Goal: Find specific page/section: Find specific page/section

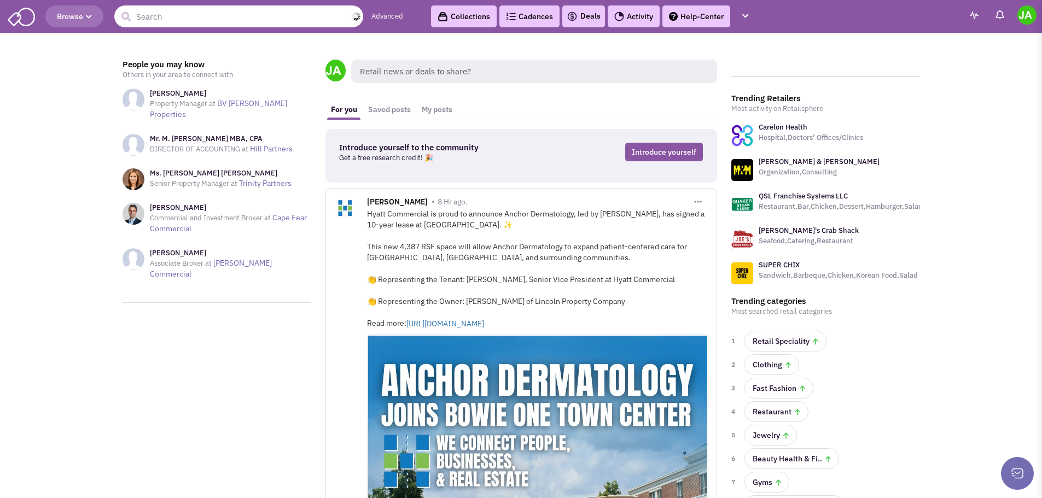
click at [267, 20] on input "text" at bounding box center [238, 16] width 249 height 22
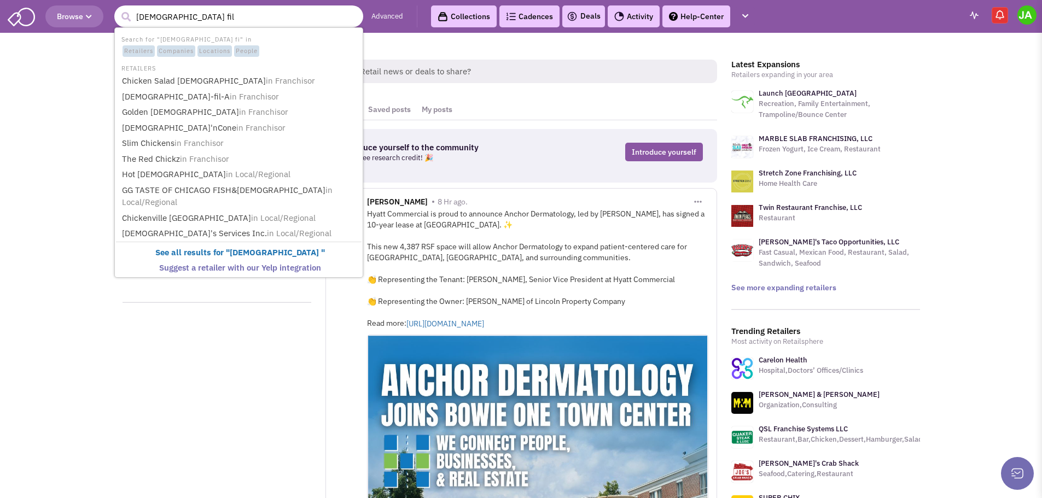
type input "chick fil a"
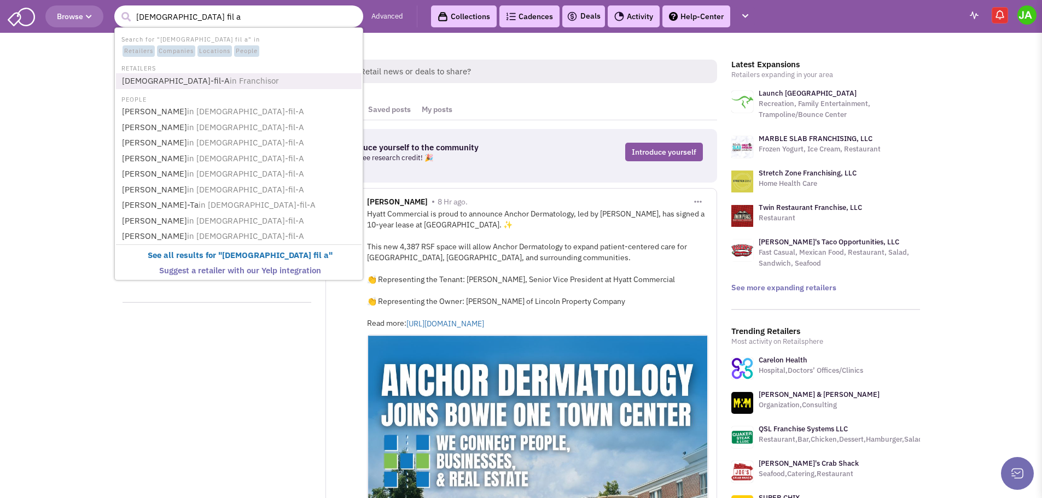
click at [230, 79] on span "in Franchisor" at bounding box center [254, 80] width 49 height 10
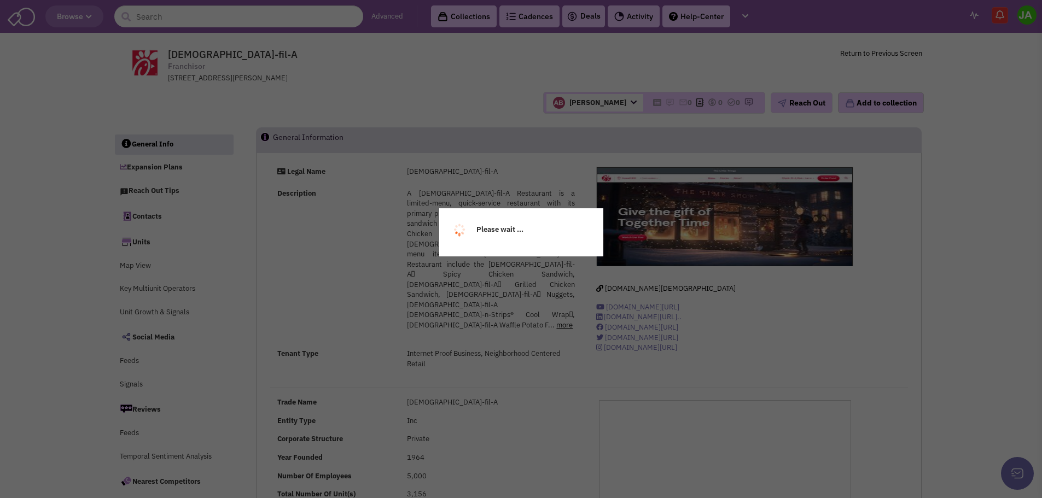
select select
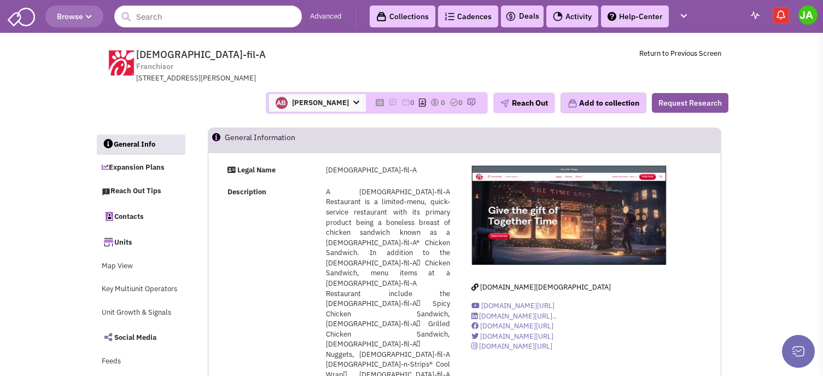
select select
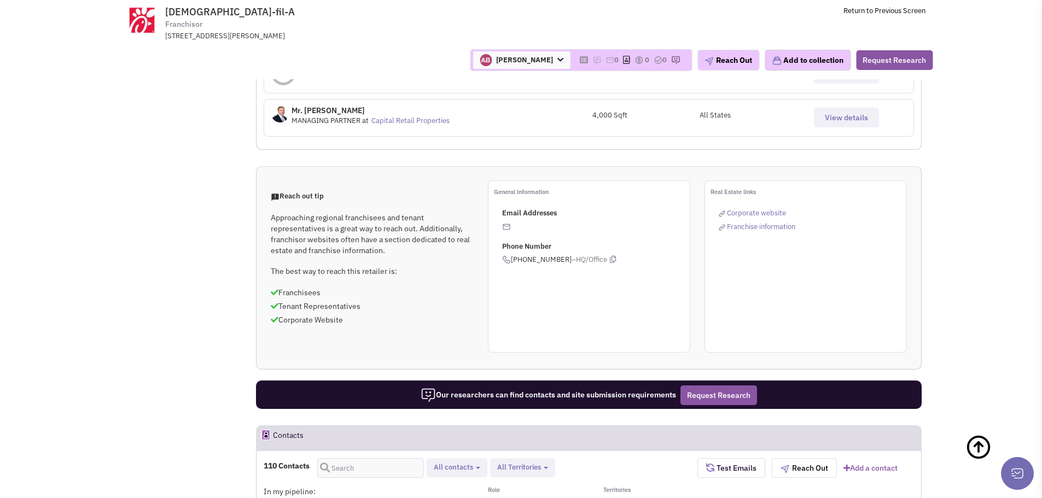
scroll to position [438, 0]
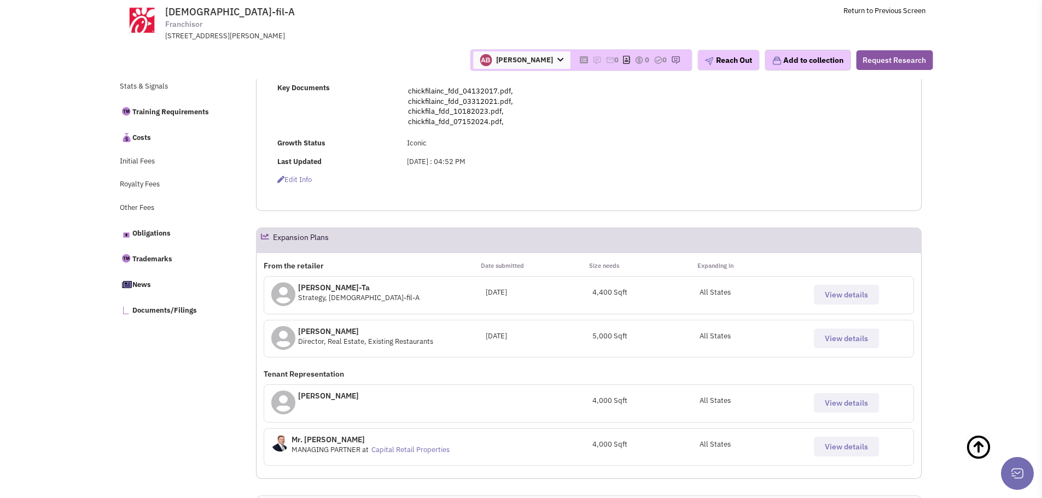
click at [321, 326] on p "[PERSON_NAME]" at bounding box center [365, 331] width 135 height 11
click at [872, 329] on button "View details" at bounding box center [846, 339] width 65 height 20
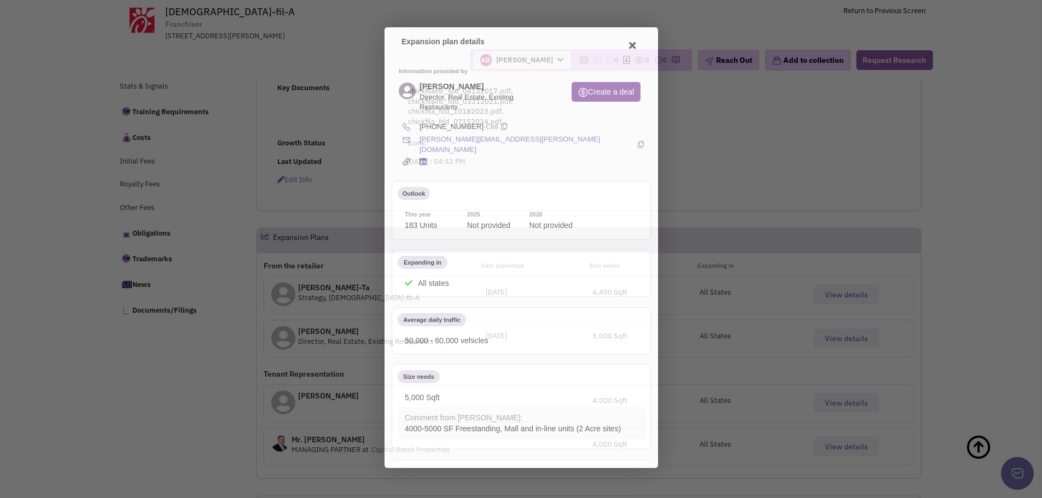
scroll to position [0, 0]
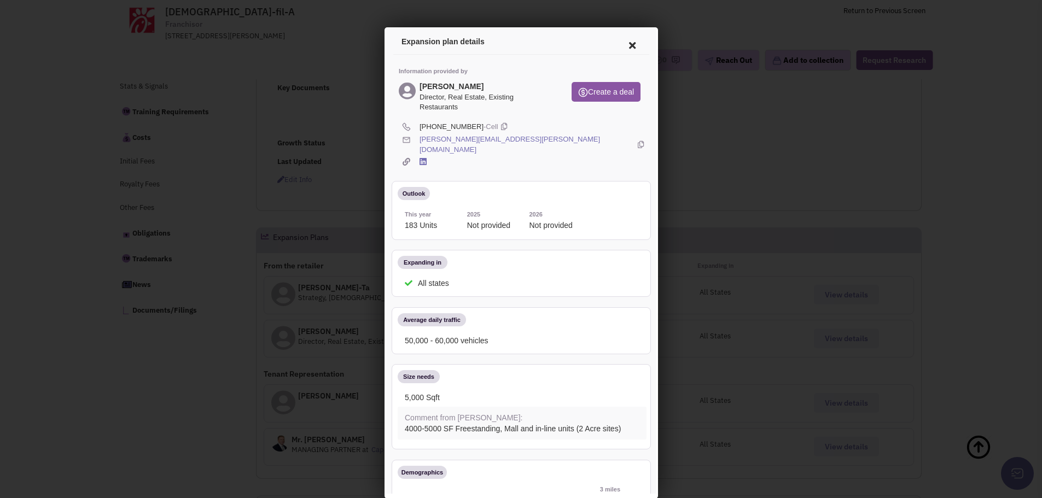
click at [623, 47] on icon at bounding box center [630, 44] width 23 height 26
